Goal: Transaction & Acquisition: Purchase product/service

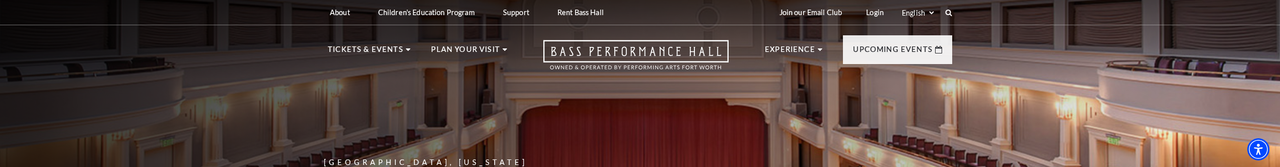
click at [950, 8] on div "Join our Email Club Login Select: English Español" at bounding box center [861, 12] width 181 height 25
click at [946, 10] on use at bounding box center [948, 13] width 8 height 8
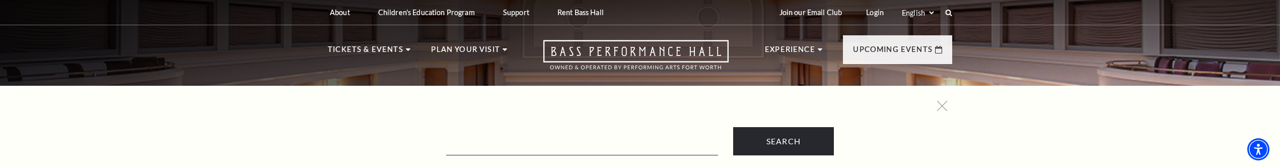
click at [532, 128] on form "Search" at bounding box center [640, 141] width 614 height 28
click at [505, 145] on input "Text field" at bounding box center [582, 144] width 272 height 21
paste input "Juliet"
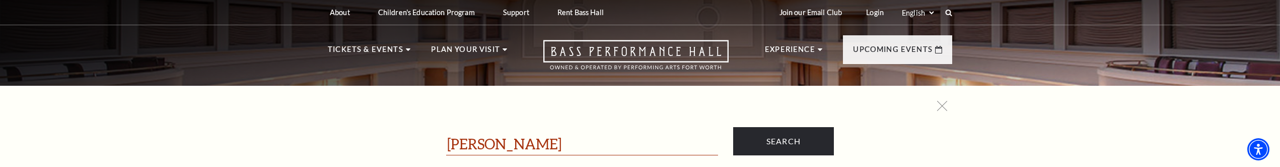
type input "Juliet"
click at [733, 127] on input "Search" at bounding box center [783, 141] width 101 height 28
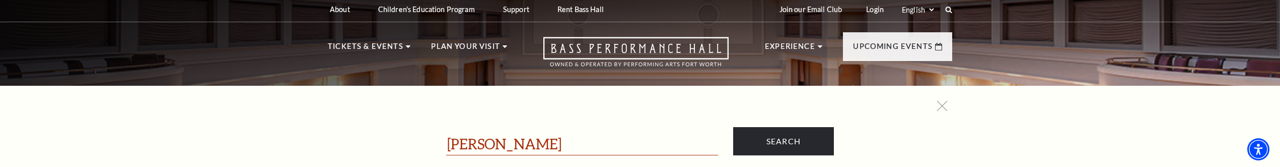
scroll to position [34, 0]
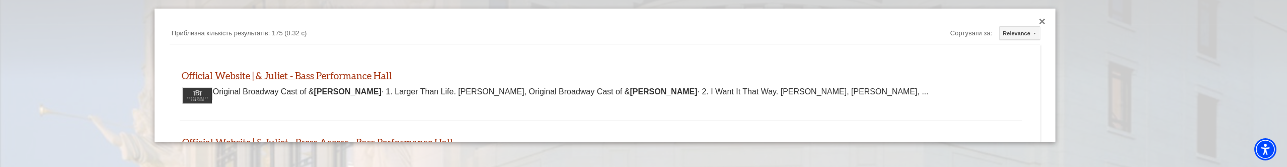
click at [240, 26] on td "Приблизна кількість результатів: 175 (0.32 с)" at bounding box center [434, 33] width 529 height 15
click at [269, 76] on link "Official Website | & Juliet - Bass Performance Hall" at bounding box center [287, 75] width 210 height 12
click at [117, 8] on div at bounding box center [643, 108] width 1287 height 216
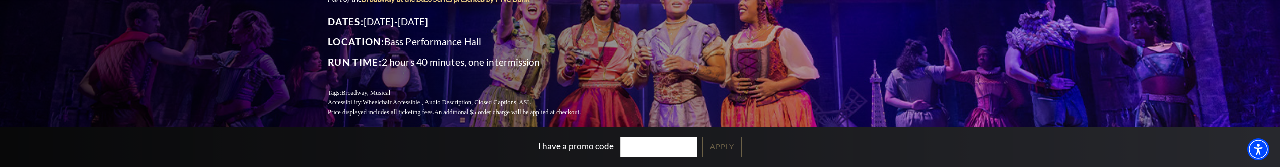
scroll to position [201, 0]
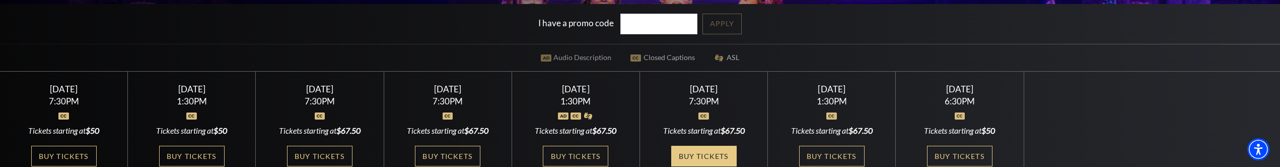
click at [705, 145] on link "Buy Tickets" at bounding box center [703, 155] width 65 height 21
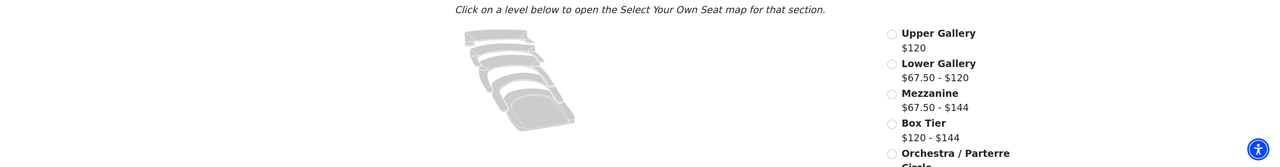
scroll to position [97, 0]
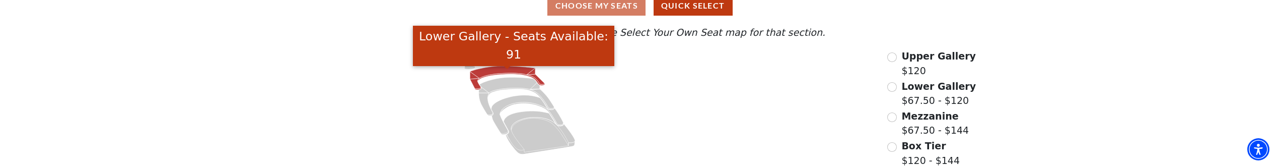
click at [489, 75] on icon "Lower Gallery - Seats Available: 91" at bounding box center [507, 78] width 75 height 24
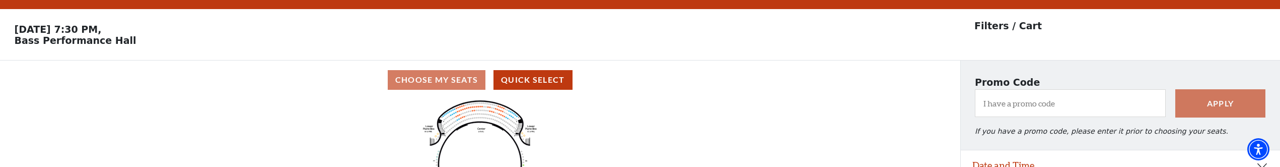
scroll to position [0, 0]
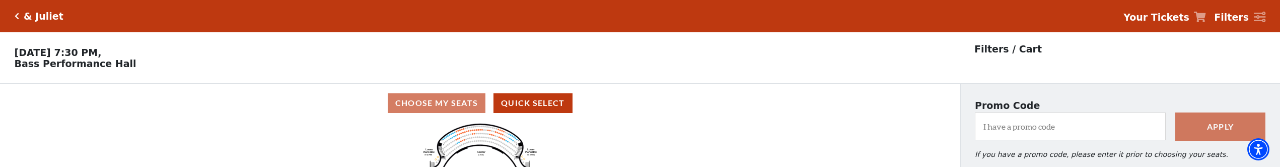
drag, startPoint x: 254, startPoint y: 94, endPoint x: 264, endPoint y: 71, distance: 24.1
click at [264, 71] on div "& [PERSON_NAME] Your Tickets Filters Choose Your Own Seats [DATE] 7:30 PM, Bass…" at bounding box center [640, 125] width 1280 height 250
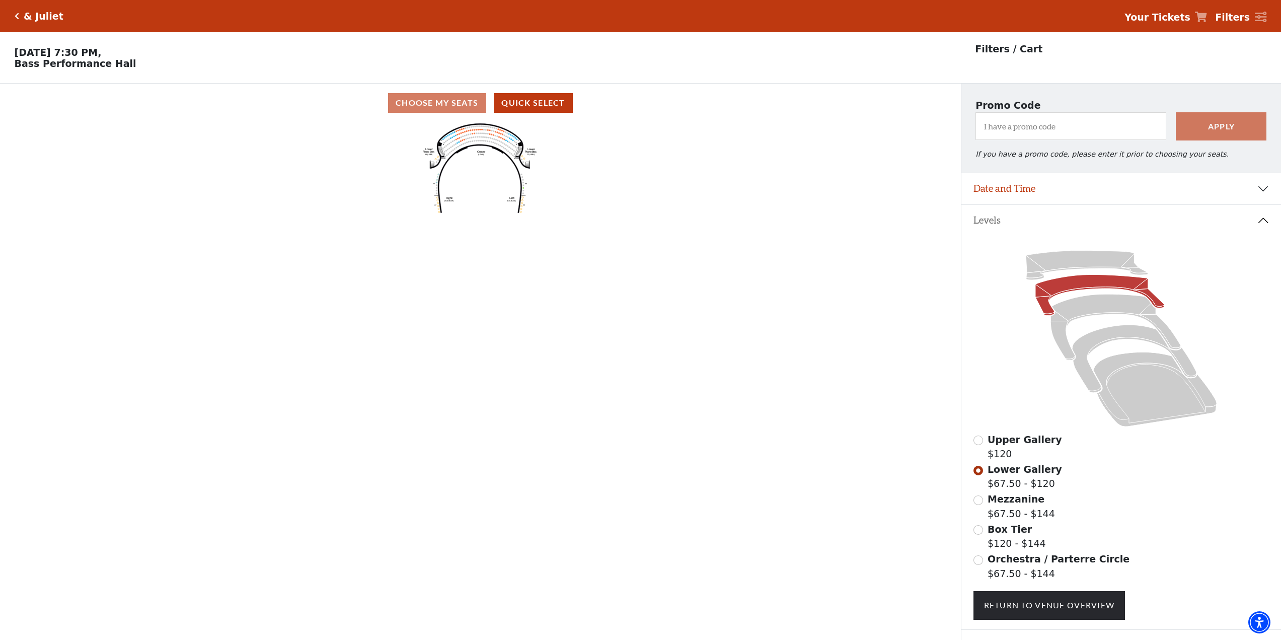
click at [500, 138] on circle at bounding box center [501, 138] width 2 height 2
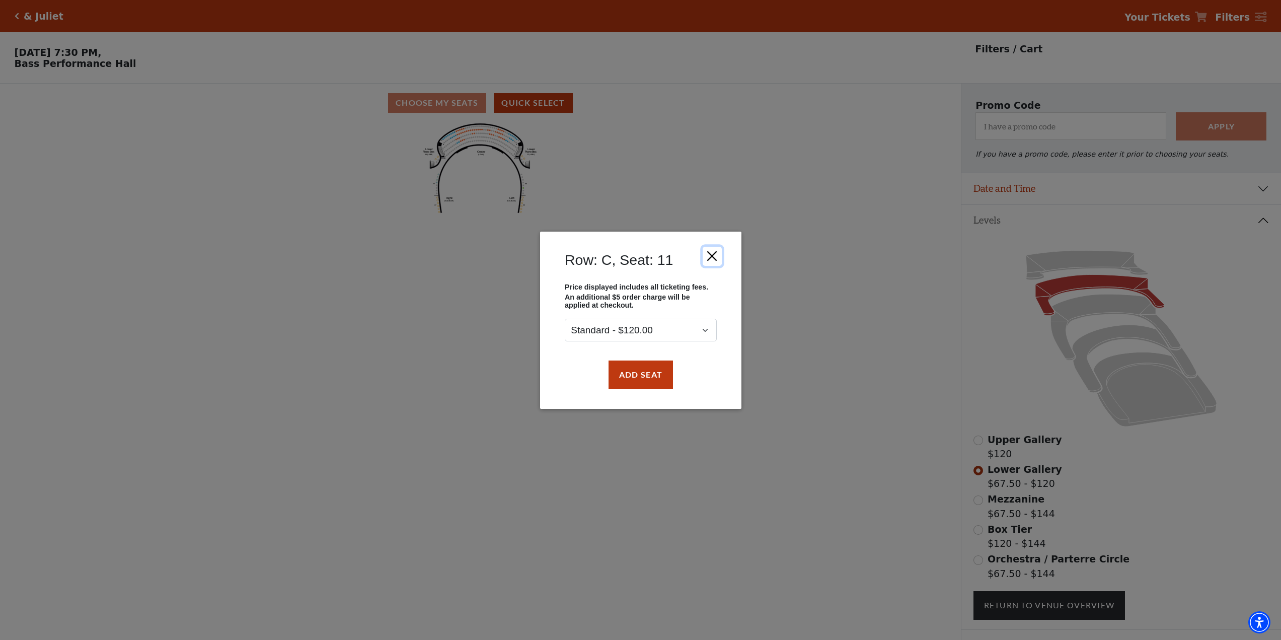
click at [715, 166] on button "Close" at bounding box center [711, 255] width 19 height 19
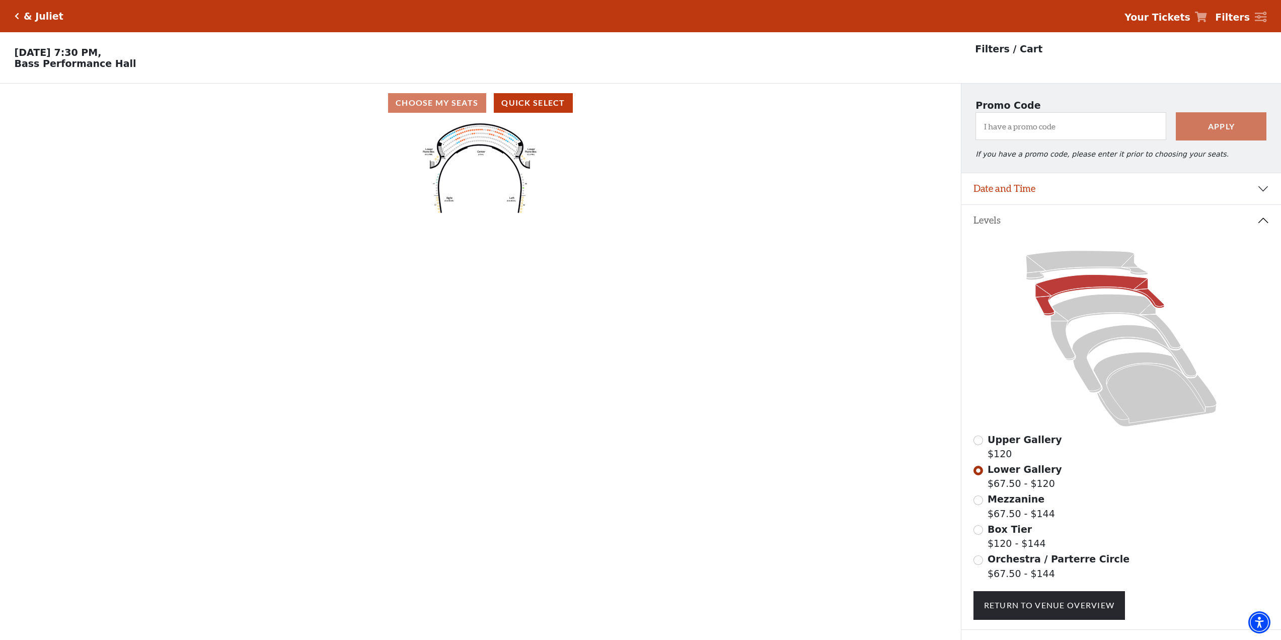
click at [407, 166] on div "Row: C, Seat: 11 Price displayed includes all ticketing fees. An additional $5 …" at bounding box center [640, 320] width 1281 height 640
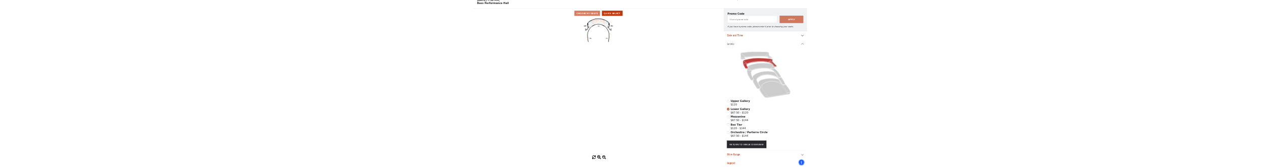
scroll to position [58, 0]
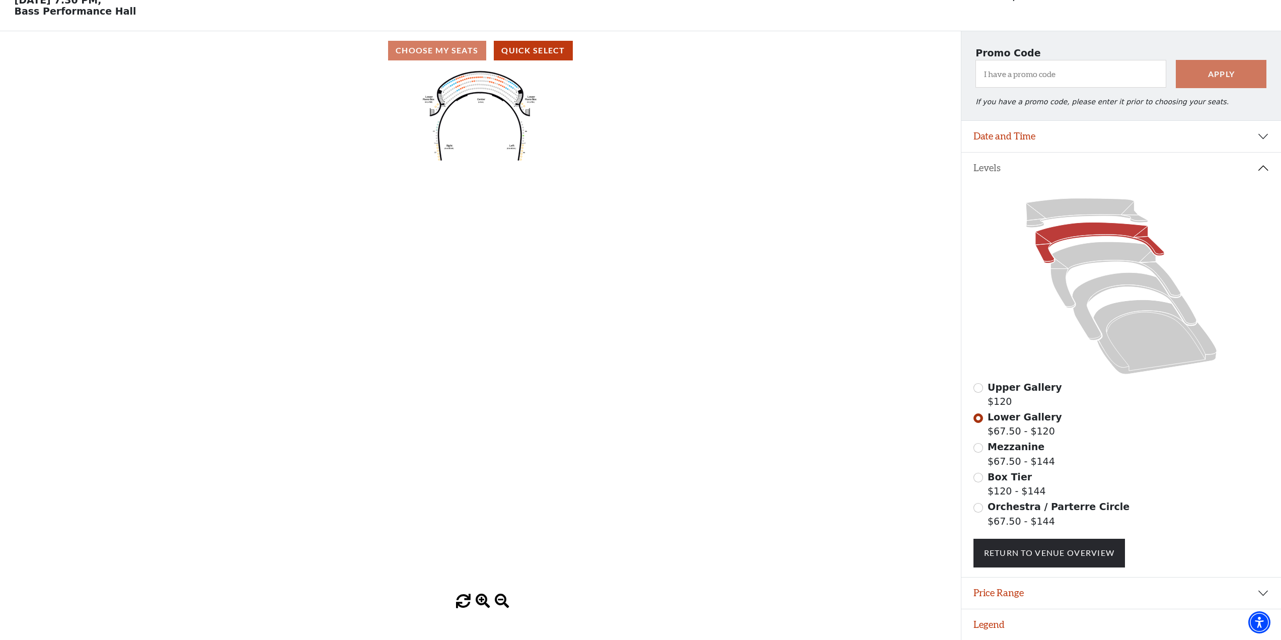
drag, startPoint x: 494, startPoint y: 589, endPoint x: 487, endPoint y: 597, distance: 10.3
click at [489, 166] on div "Current Level Lower Gallery Click on a level below to open the Select Your Own …" at bounding box center [480, 339] width 961 height 539
click at [484, 166] on span at bounding box center [483, 601] width 15 height 15
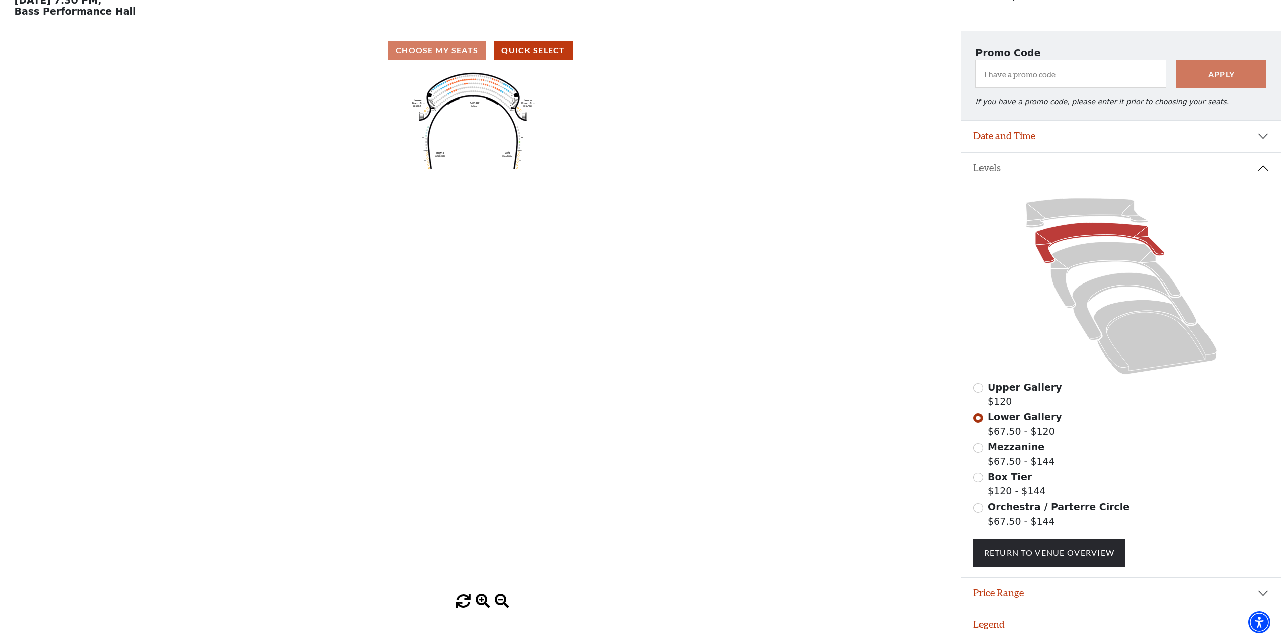
click at [483, 166] on span at bounding box center [483, 601] width 15 height 15
click at [500, 166] on span at bounding box center [502, 601] width 15 height 15
click at [487, 166] on span at bounding box center [483, 601] width 15 height 15
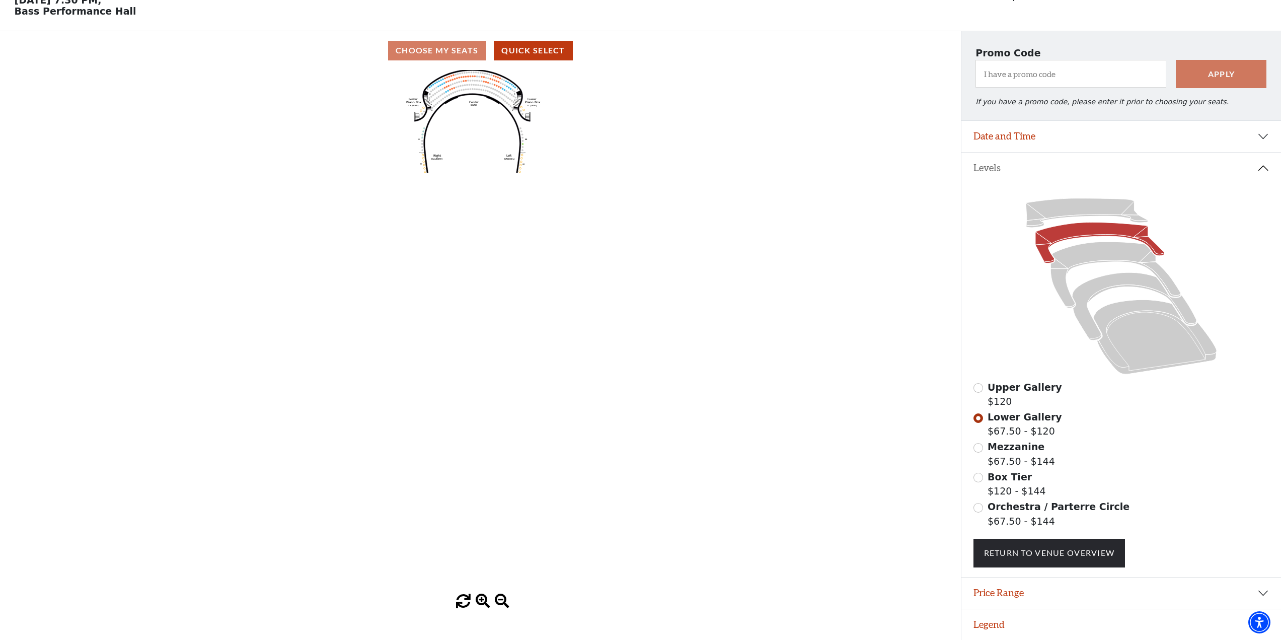
click at [487, 166] on span at bounding box center [483, 601] width 15 height 15
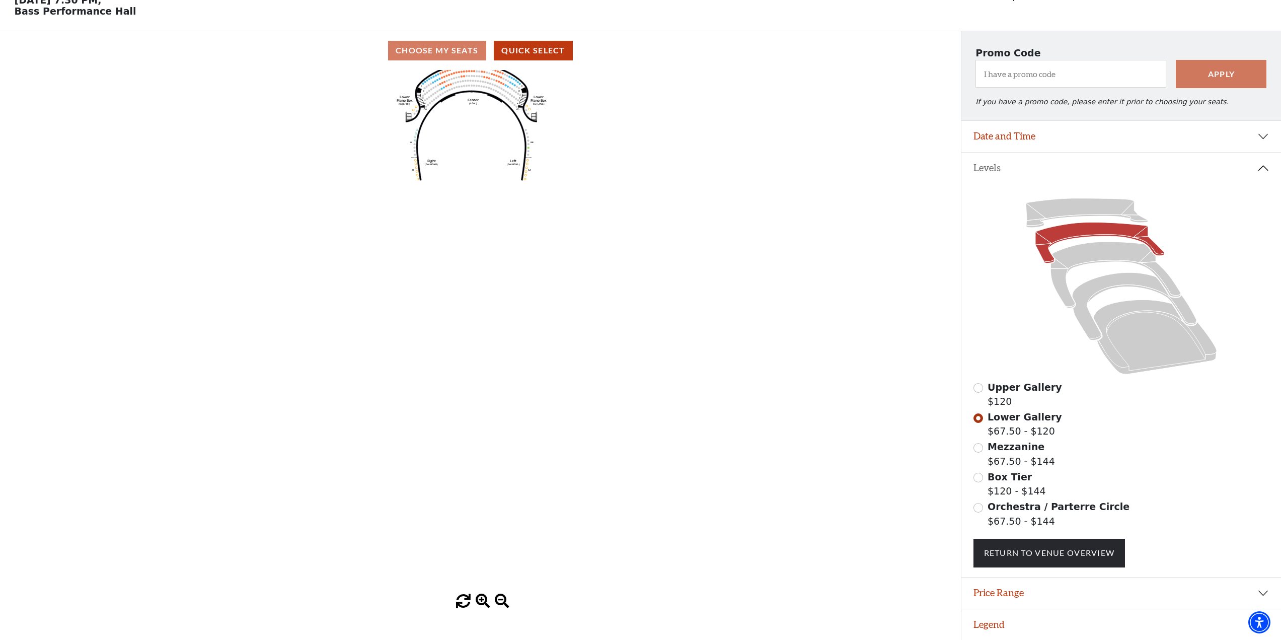
click at [487, 166] on span at bounding box center [483, 601] width 15 height 15
click at [486, 166] on span at bounding box center [483, 601] width 15 height 15
click at [485, 166] on span at bounding box center [483, 601] width 15 height 15
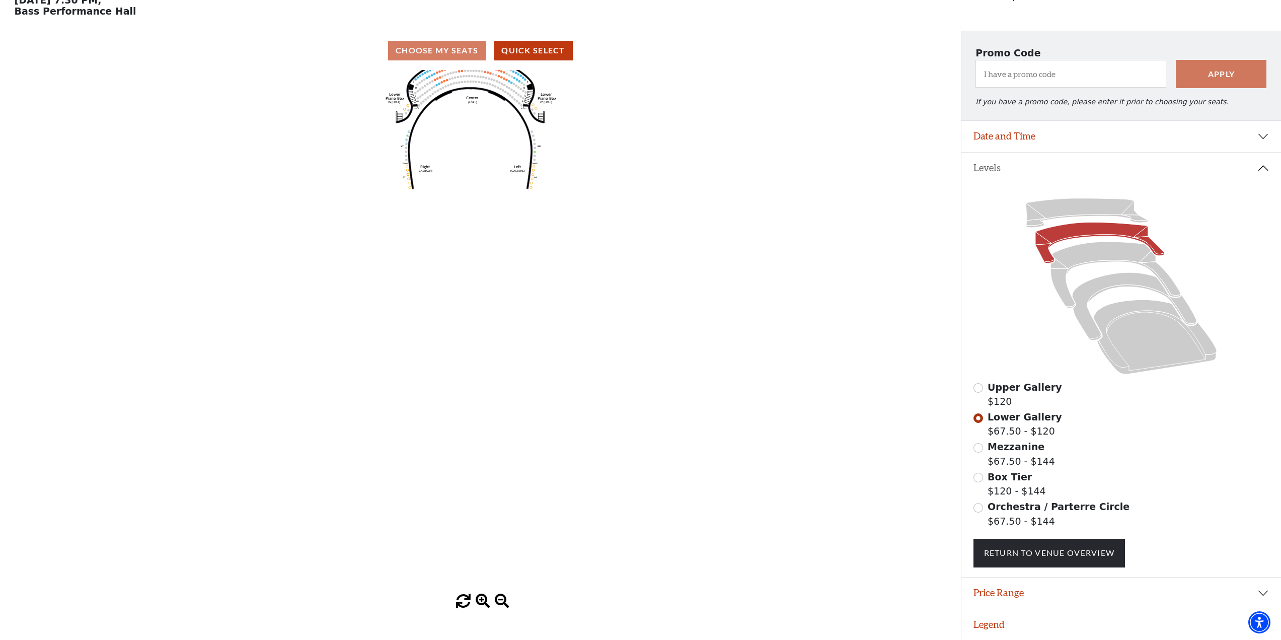
click at [485, 166] on span at bounding box center [483, 601] width 15 height 15
click at [484, 166] on span at bounding box center [483, 601] width 15 height 15
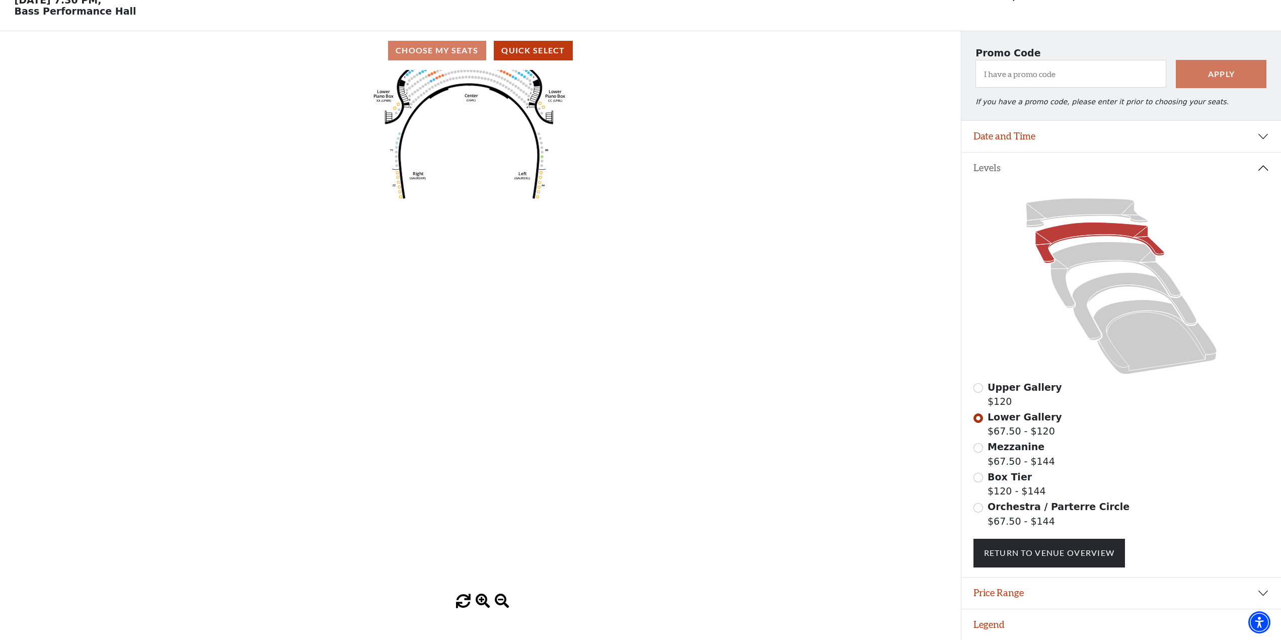
click at [484, 166] on span at bounding box center [483, 601] width 15 height 15
click at [483, 166] on span at bounding box center [483, 601] width 15 height 15
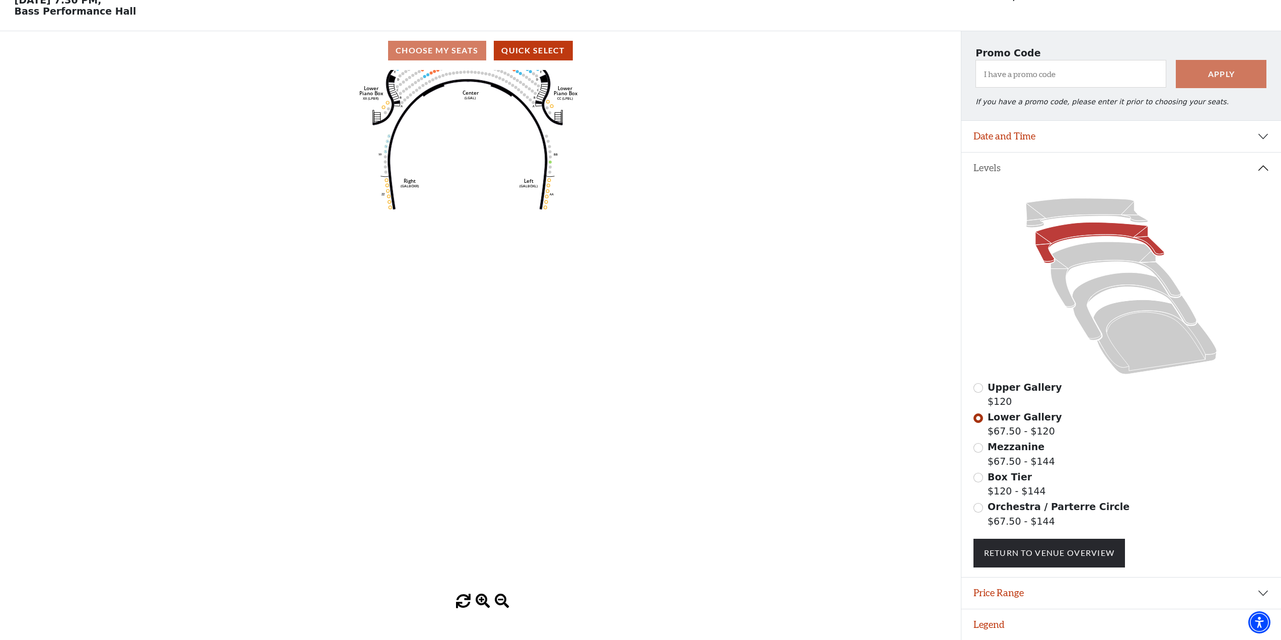
click at [483, 166] on span at bounding box center [483, 601] width 15 height 15
click at [482, 166] on span at bounding box center [483, 601] width 15 height 15
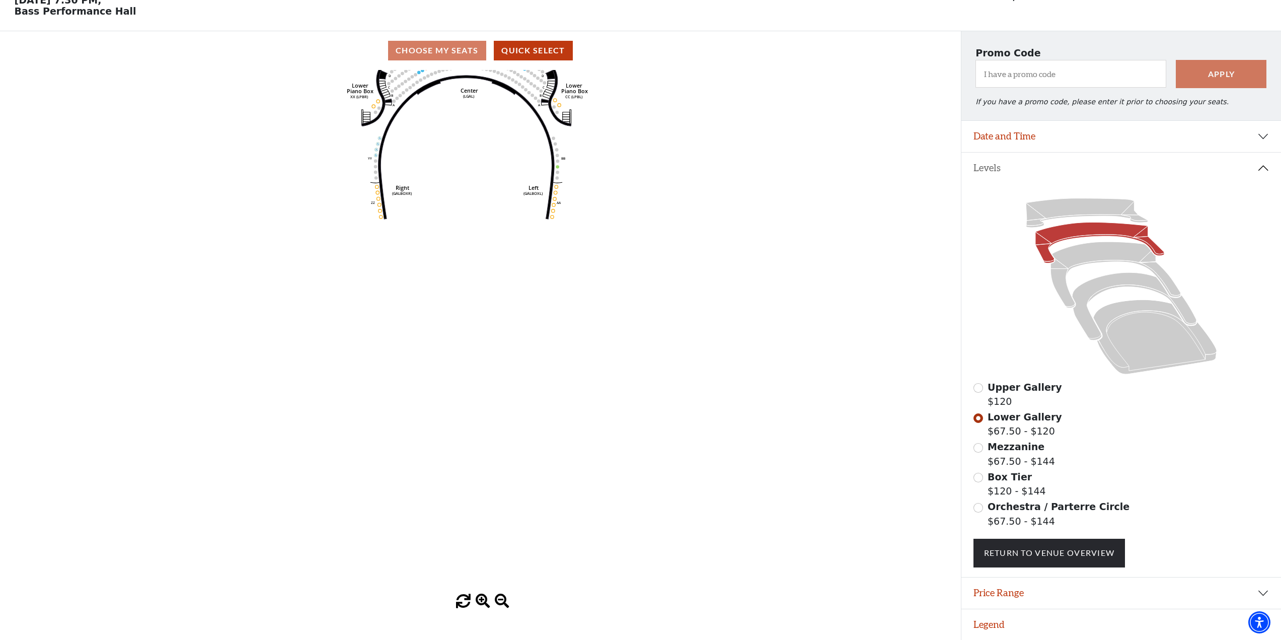
click at [482, 166] on span at bounding box center [483, 601] width 15 height 15
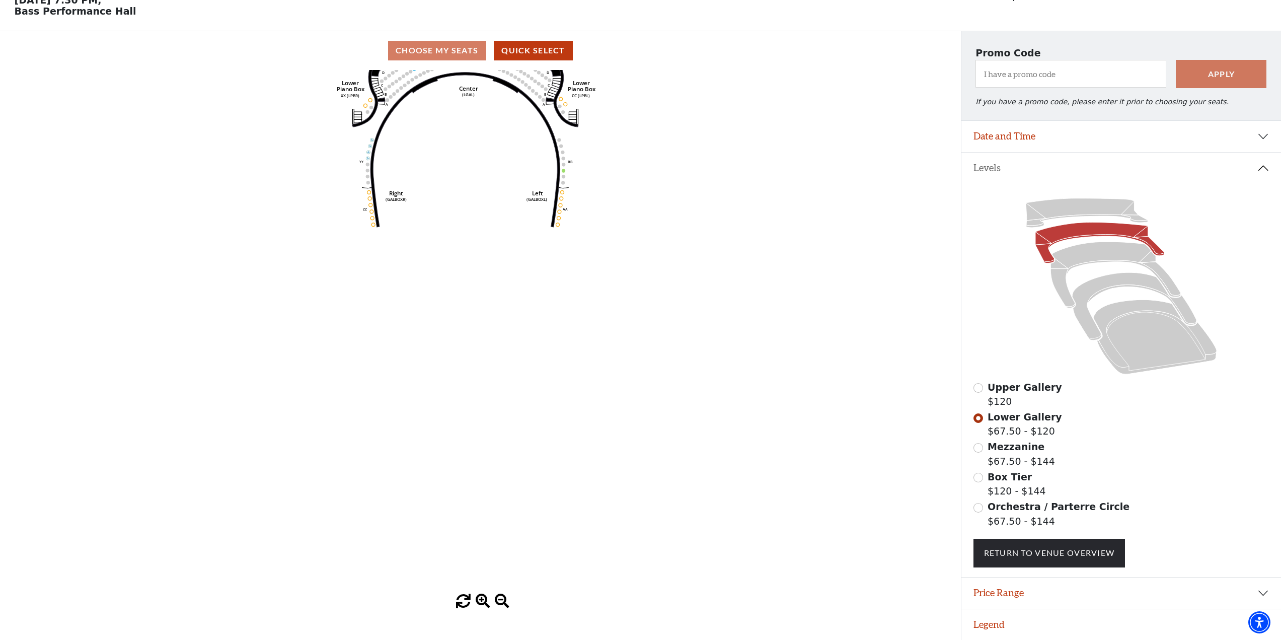
click at [482, 166] on span at bounding box center [483, 601] width 15 height 15
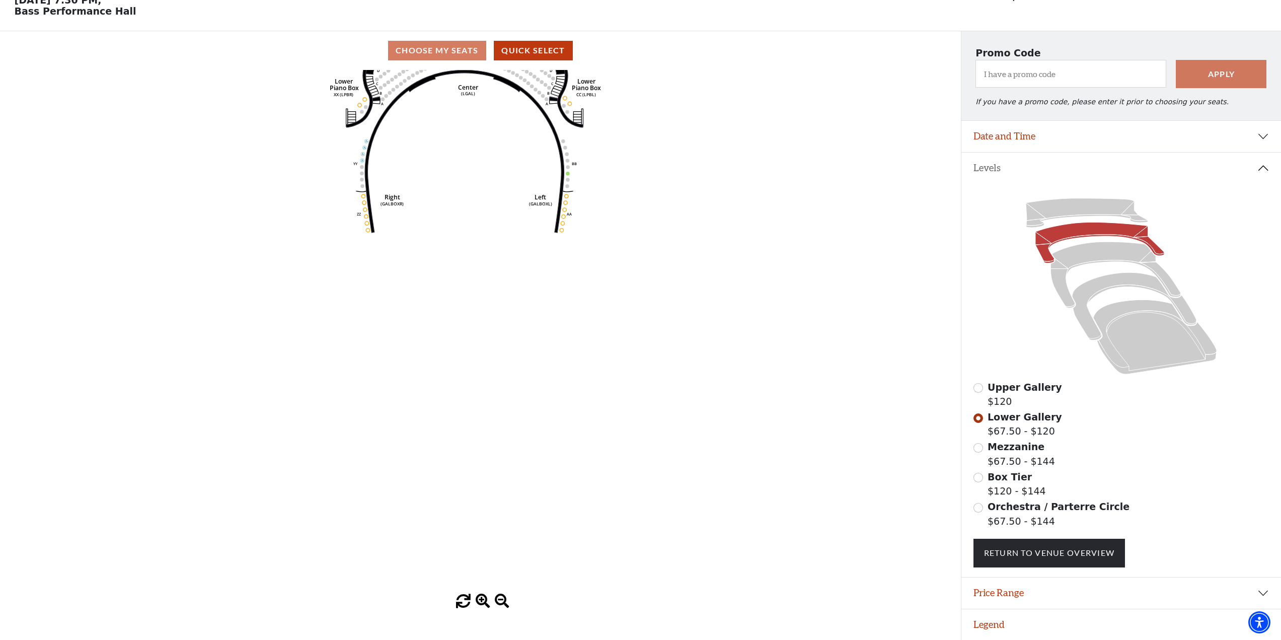
click at [482, 166] on span at bounding box center [483, 601] width 15 height 15
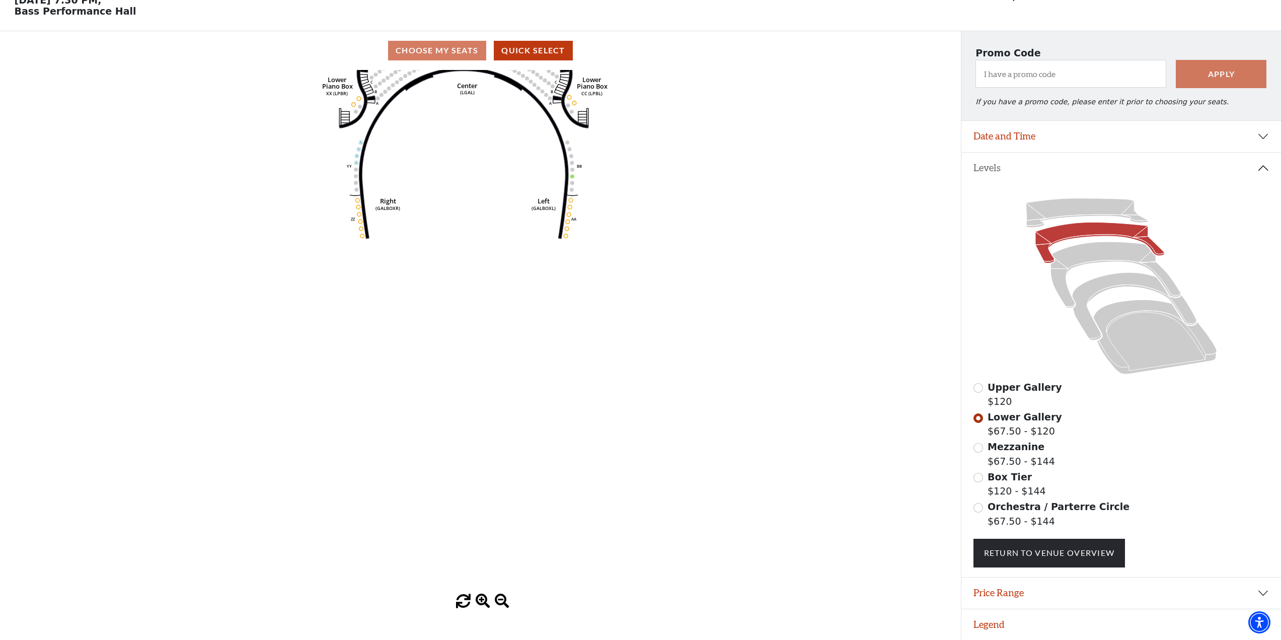
click at [482, 166] on span at bounding box center [483, 601] width 15 height 15
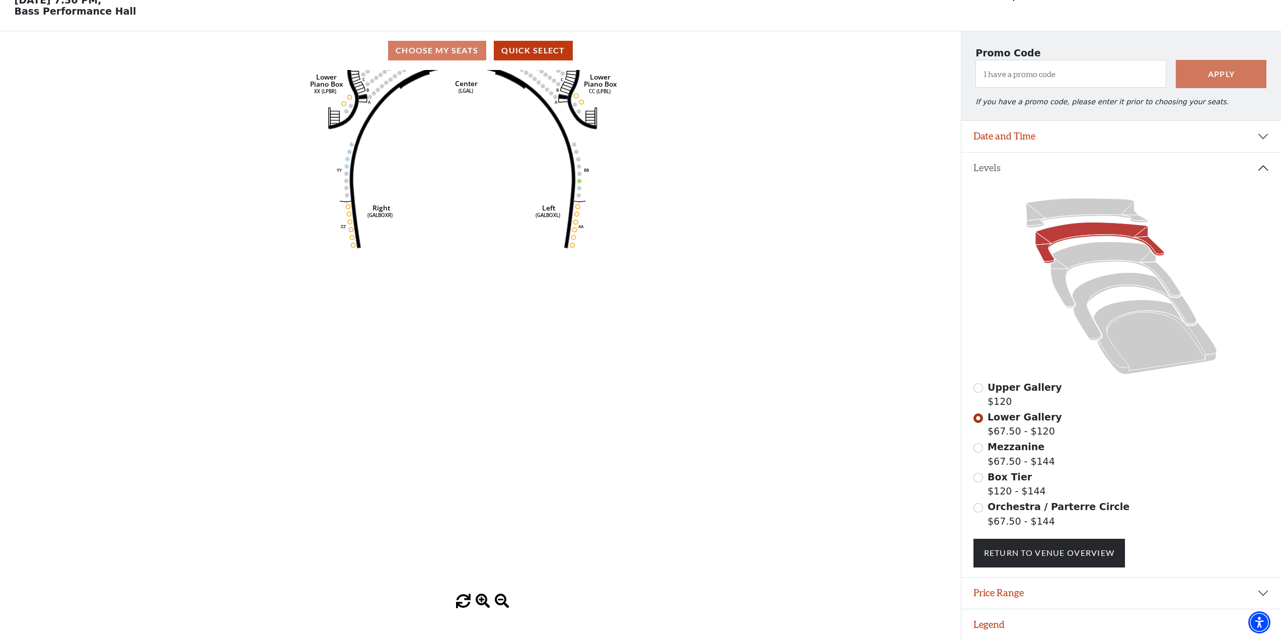
click at [482, 166] on span at bounding box center [483, 601] width 15 height 15
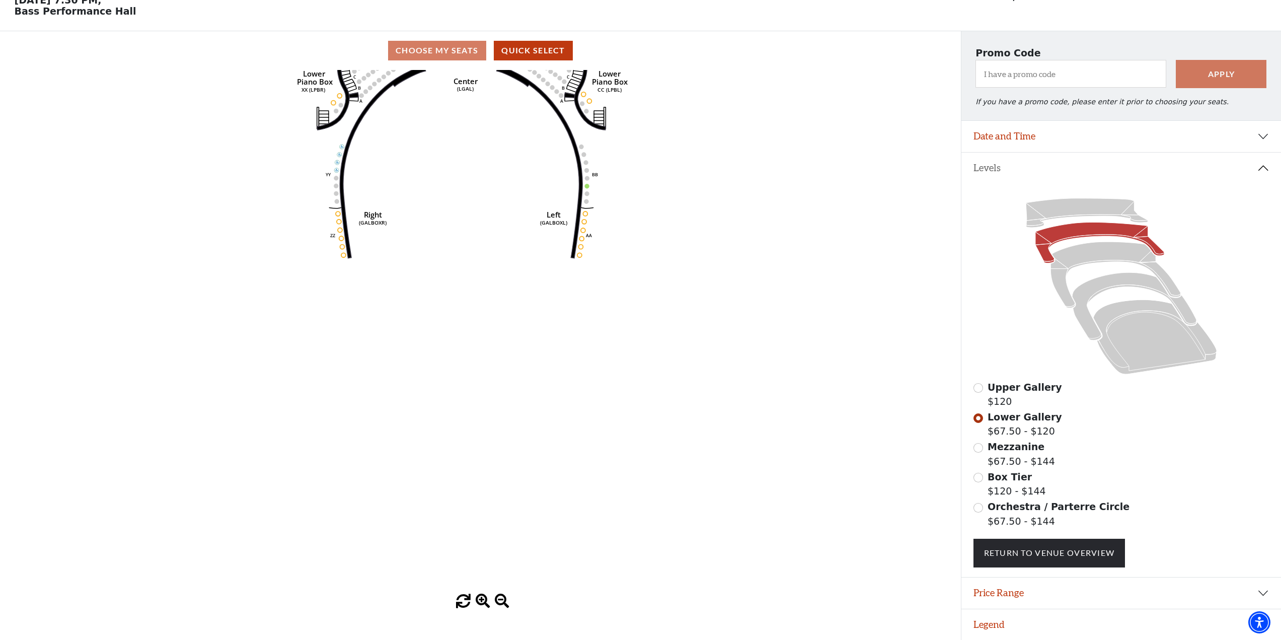
click at [482, 166] on span at bounding box center [483, 601] width 15 height 15
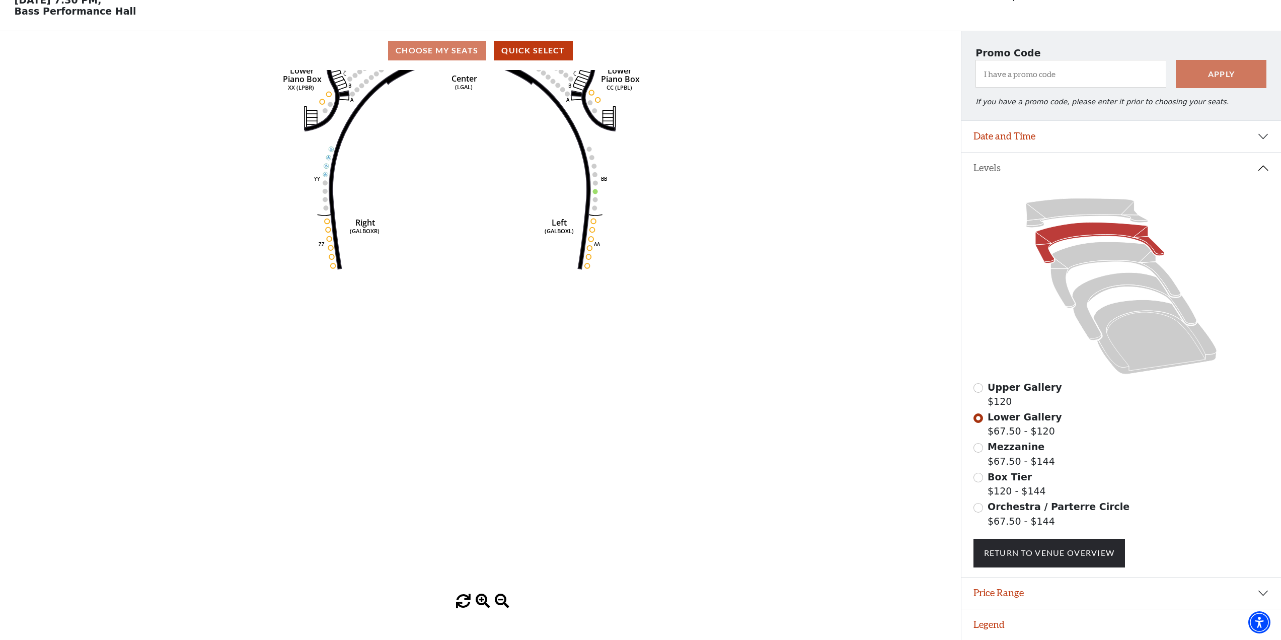
click at [482, 166] on span at bounding box center [483, 601] width 15 height 15
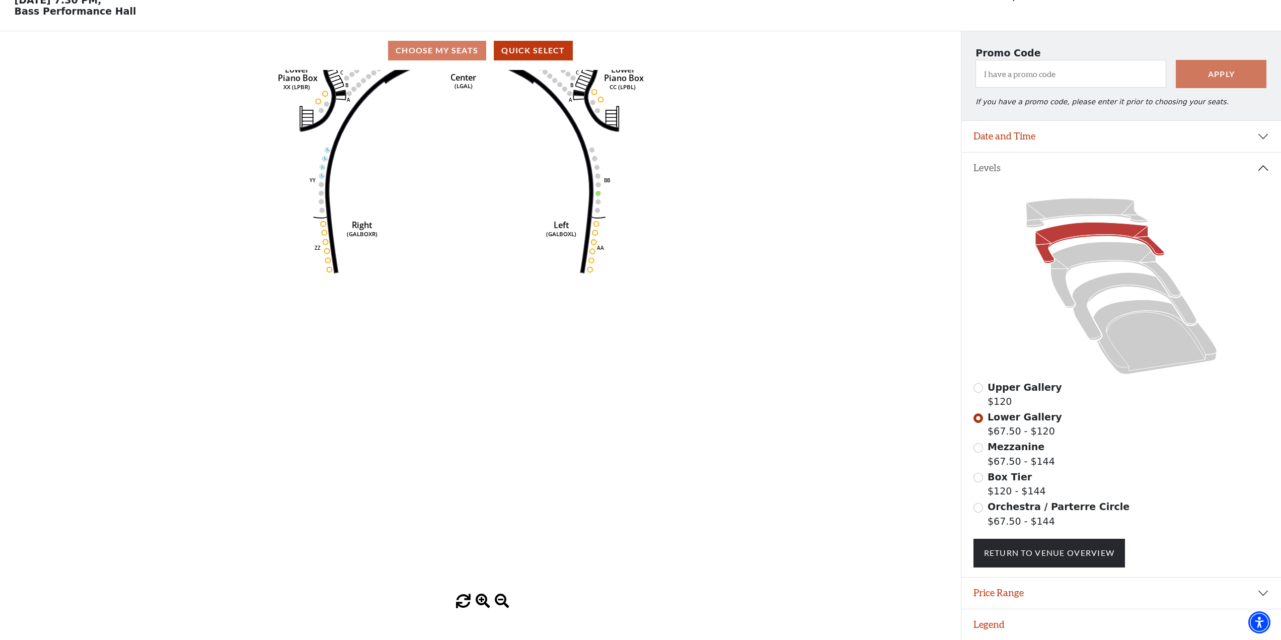
click at [482, 166] on span at bounding box center [483, 601] width 15 height 15
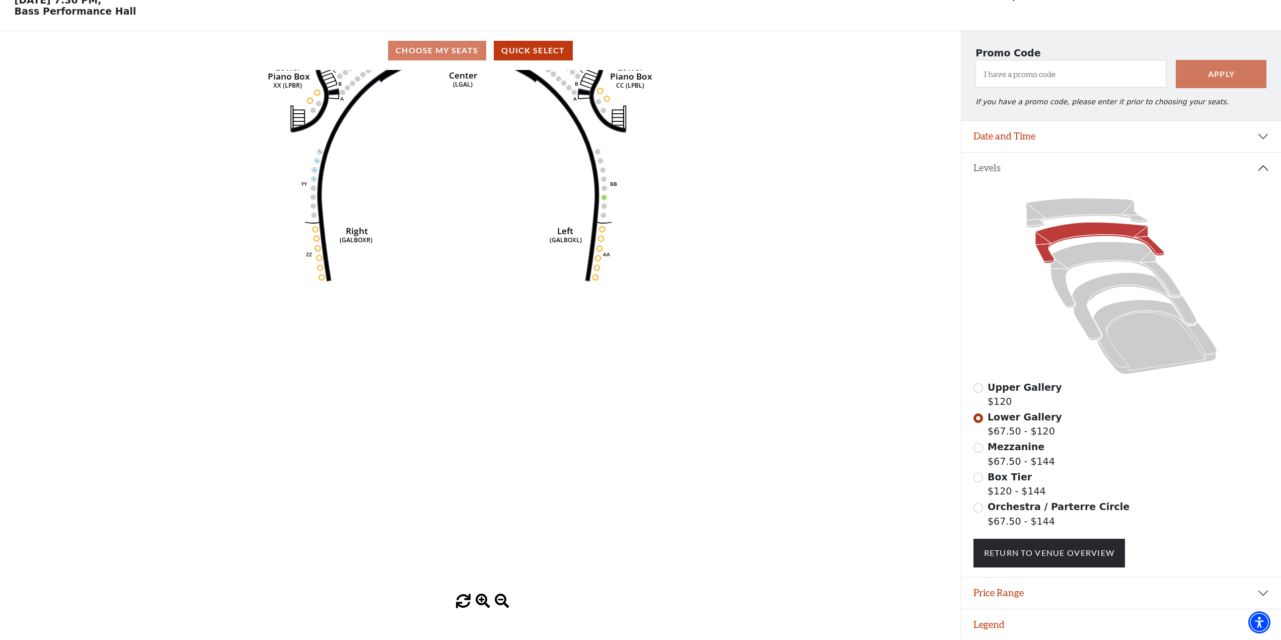
click at [482, 166] on span at bounding box center [483, 601] width 15 height 15
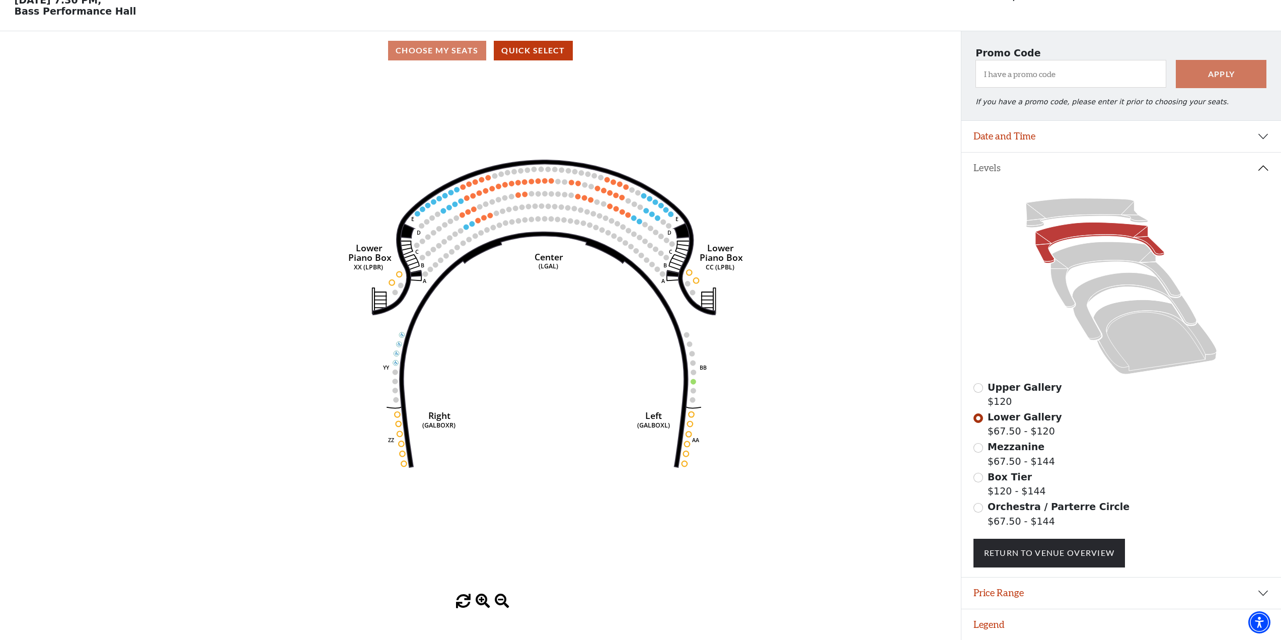
drag, startPoint x: 384, startPoint y: 270, endPoint x: 455, endPoint y: 446, distance: 189.0
click at [460, 166] on icon "Right (GALBOXR) E D C B A E D C B A YY ZZ Left (GALBOXL) BB AA Center Lower Pia…" at bounding box center [480, 332] width 865 height 524
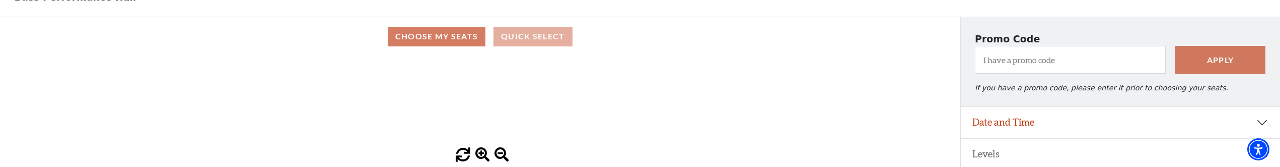
scroll to position [0, 0]
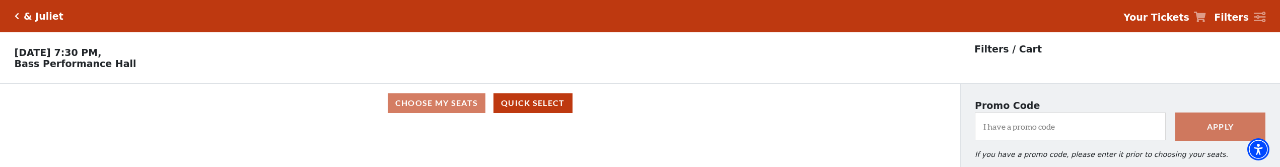
click at [523, 166] on html "Skip to main content Enable accessibility for low vision Open the accessibility…" at bounding box center [640, 83] width 1280 height 167
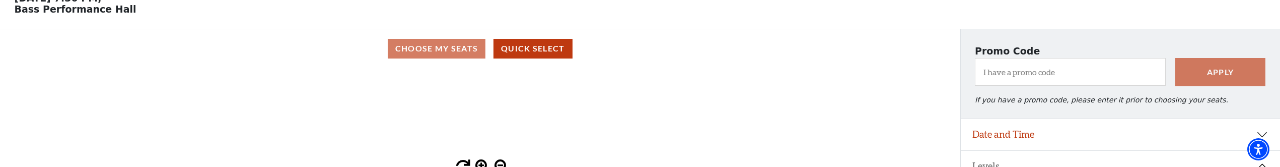
scroll to position [101, 0]
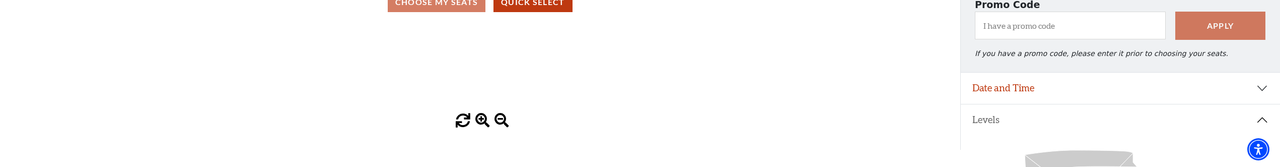
drag, startPoint x: 469, startPoint y: 59, endPoint x: 494, endPoint y: 91, distance: 39.8
click at [469, 126] on div "Current Level Lower Gallery Click on a level below to open the Select Your Own …" at bounding box center [480, 75] width 960 height 106
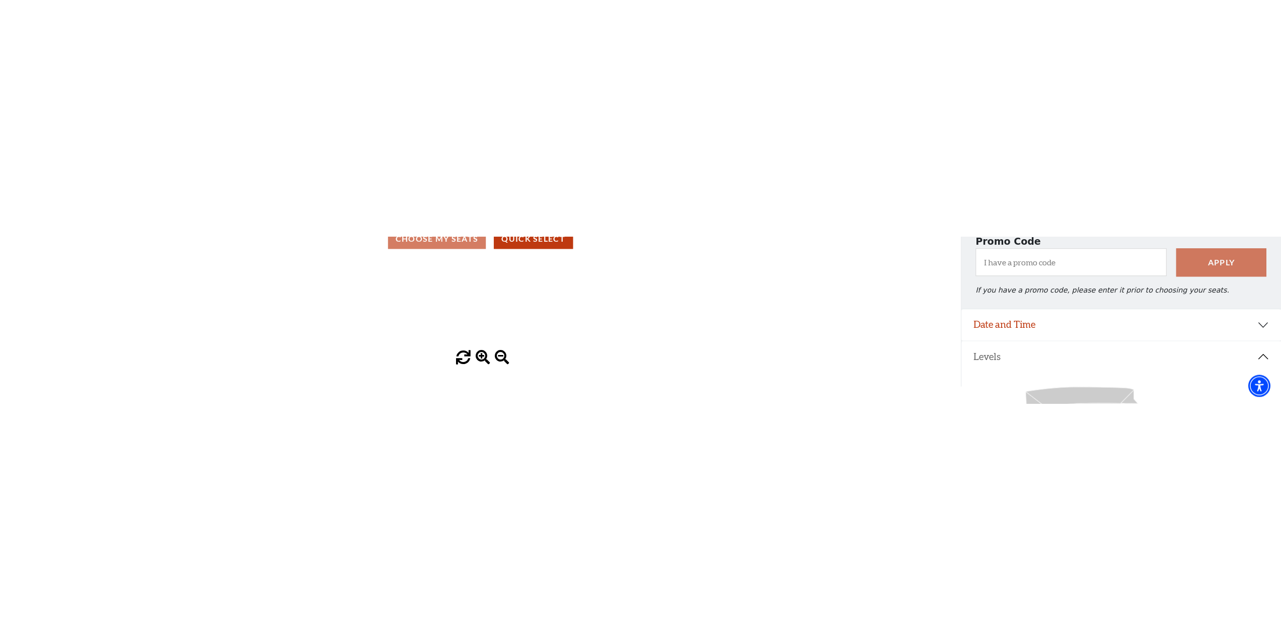
scroll to position [58, 0]
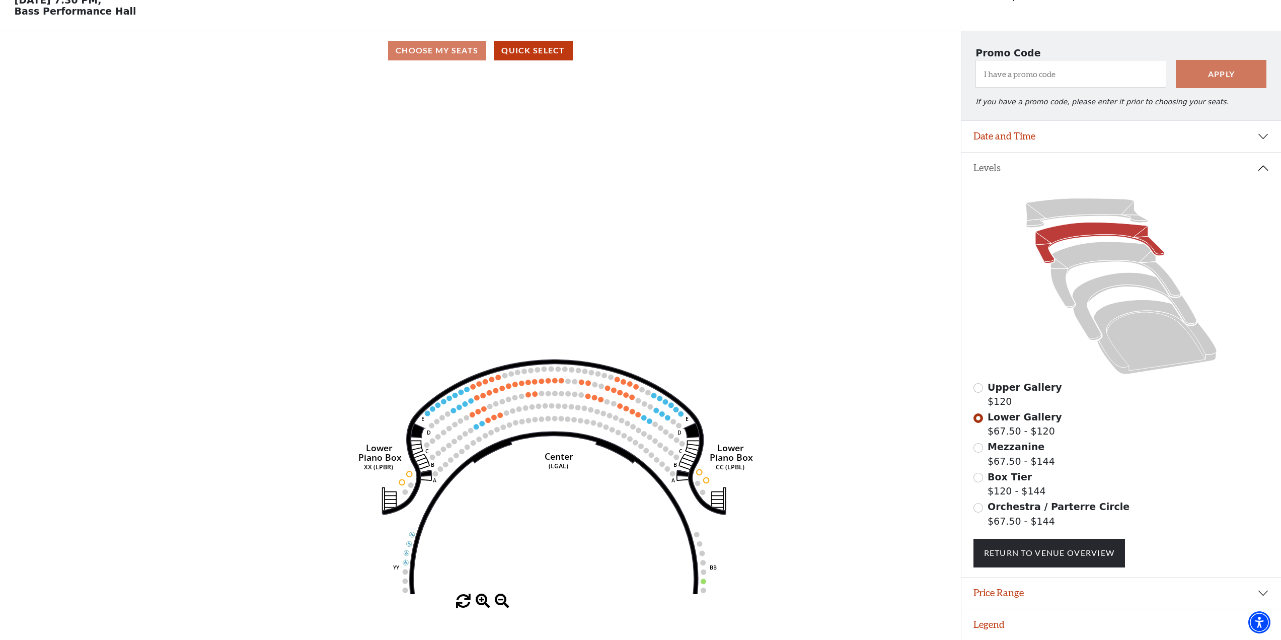
drag, startPoint x: 494, startPoint y: 336, endPoint x: 501, endPoint y: 469, distance: 133.1
click at [495, 166] on icon "Right (GALBOXR) E D C B A E D C B A YY ZZ Left (GALBOXL) BB AA Center Lower Pia…" at bounding box center [480, 332] width 865 height 524
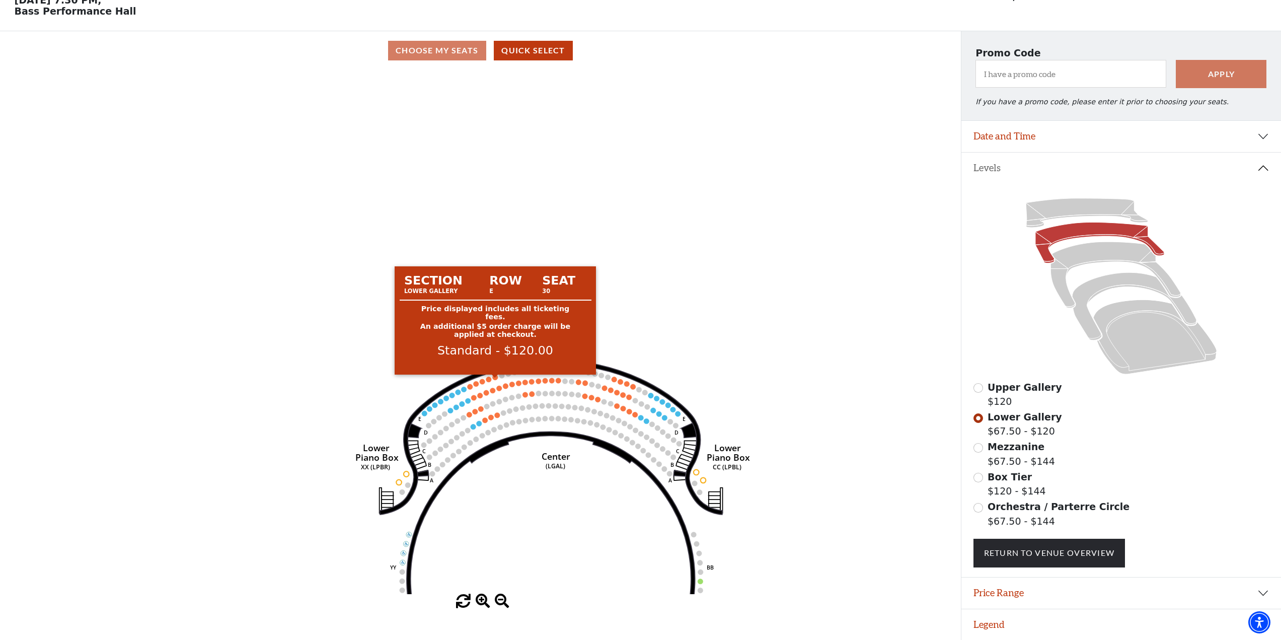
click at [495, 166] on circle at bounding box center [496, 378] width 6 height 6
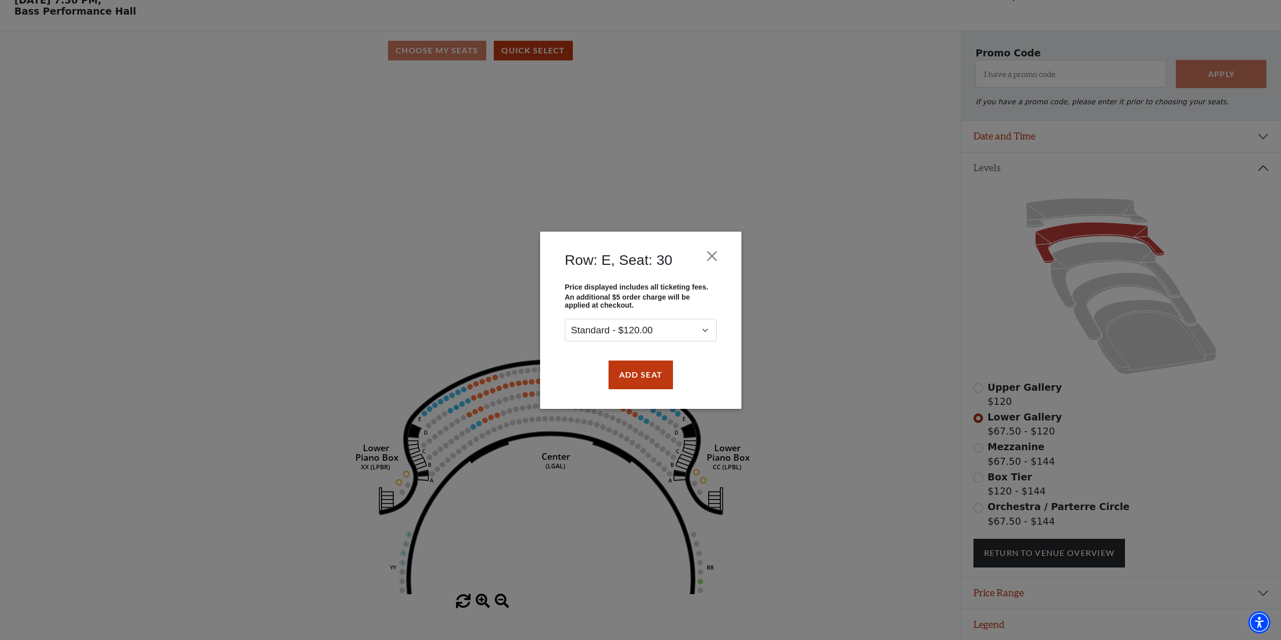
click at [492, 166] on div "Row: E, Seat: 30 Price displayed includes all ticketing fees. An additional $5 …" at bounding box center [640, 320] width 1281 height 640
click at [717, 166] on button "Close" at bounding box center [711, 255] width 19 height 19
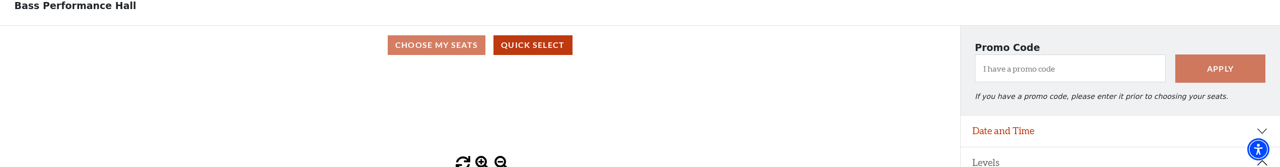
click at [227, 73] on icon "Right (GALBOXR) E D C B A E D C B A YY ZZ Left (GALBOXL) BB AA Center Lower Pia…" at bounding box center [480, 110] width 864 height 92
